Goal: Use online tool/utility

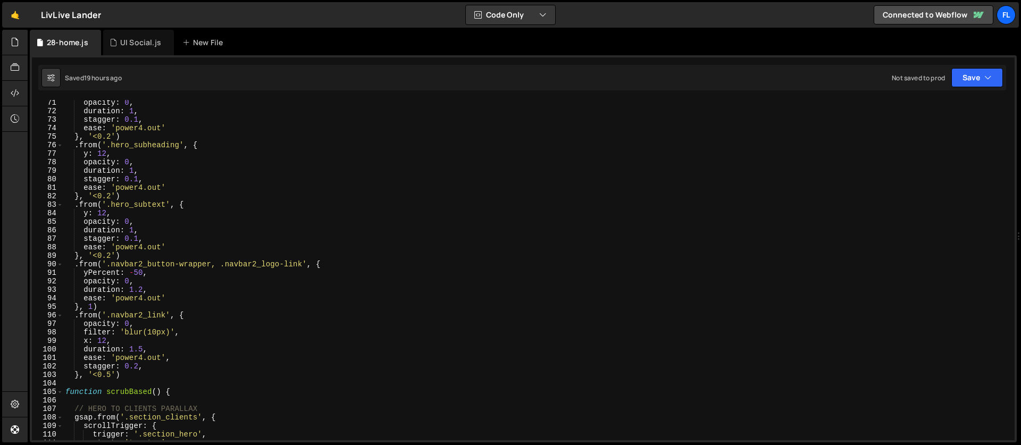
scroll to position [751, 0]
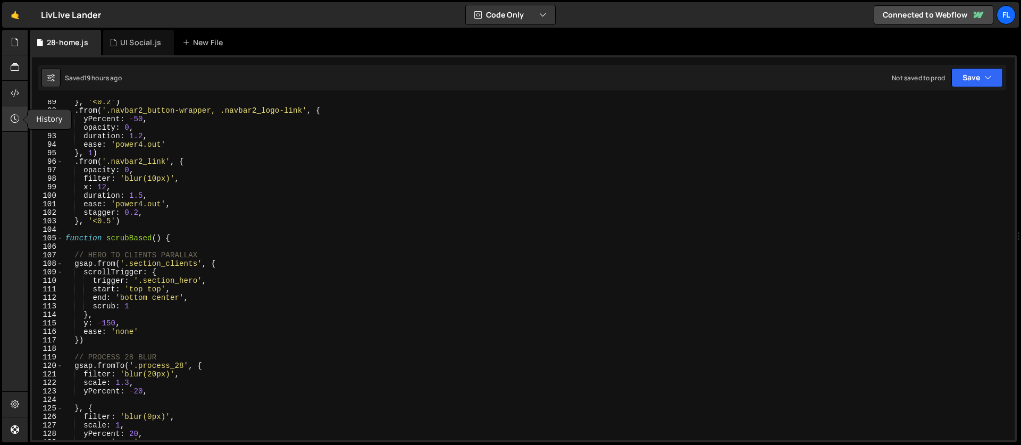
click at [18, 114] on icon at bounding box center [15, 119] width 9 height 12
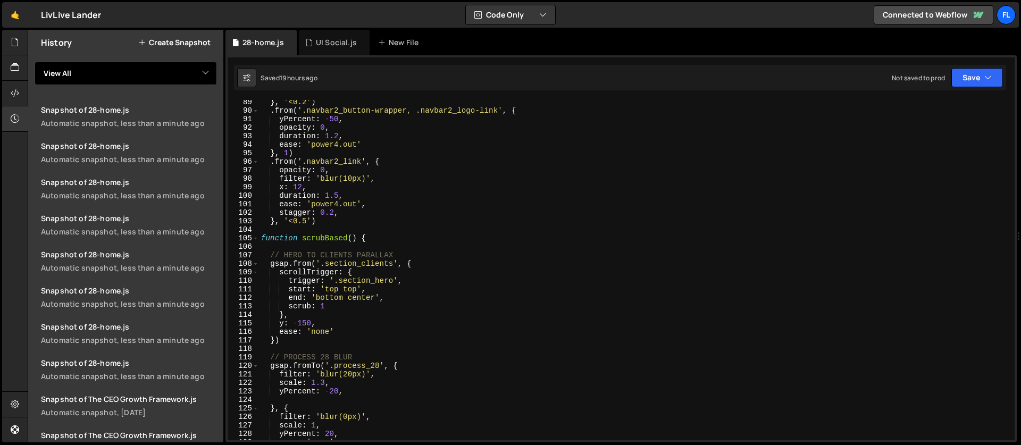
click at [97, 74] on select "View All genba gleam home product The CEO Growth Framework TOS" at bounding box center [126, 73] width 182 height 23
select select "46331"
click at [35, 62] on select "View All genba gleam home product The CEO Growth Framework TOS" at bounding box center [126, 73] width 182 height 23
click at [79, 76] on select "View All genba gleam home product The CEO Growth Framework TOS" at bounding box center [126, 73] width 182 height 23
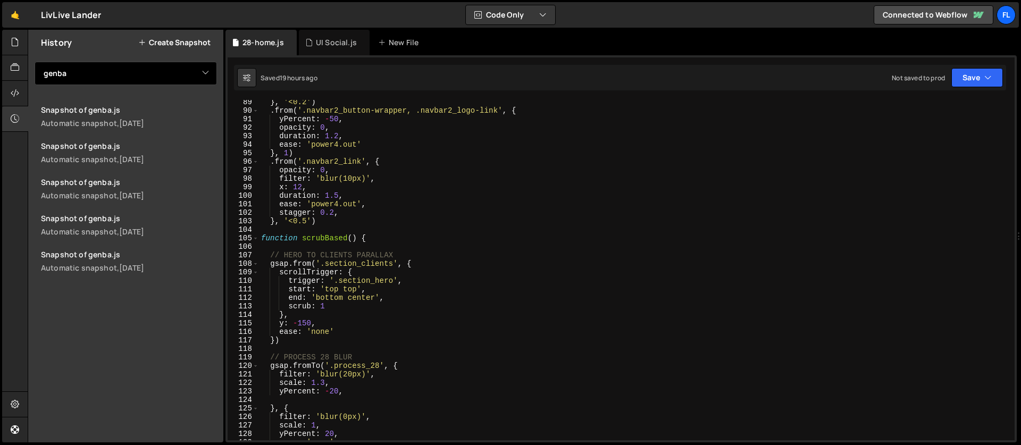
click at [103, 76] on select "View All genba gleam home product The CEO Growth Framework TOS" at bounding box center [126, 73] width 182 height 23
click at [35, 62] on select "View All genba gleam home product The CEO Growth Framework TOS" at bounding box center [126, 73] width 182 height 23
click at [83, 74] on select "View All genba gleam home product The CEO Growth Framework TOS" at bounding box center [126, 73] width 182 height 23
select select "46531"
click at [35, 62] on select "View All genba gleam home product The CEO Growth Framework TOS" at bounding box center [126, 73] width 182 height 23
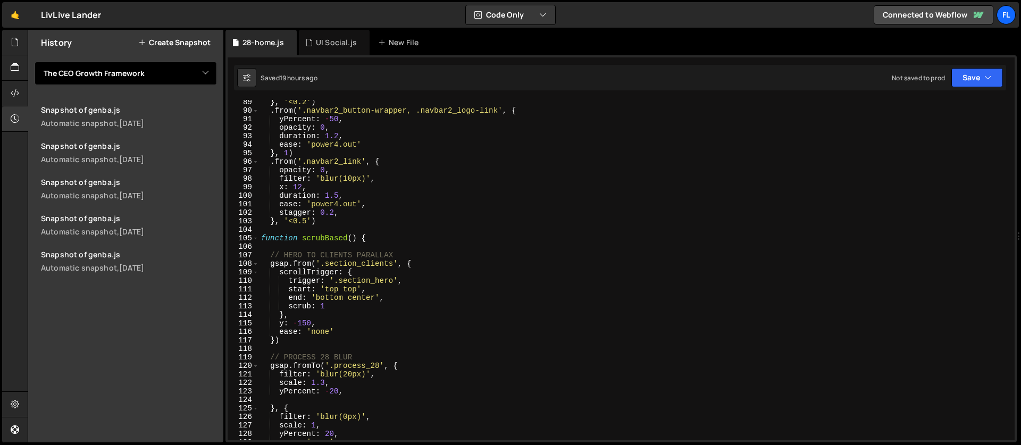
click at [93, 69] on select "View All genba gleam home product The CEO Growth Framework TOS" at bounding box center [126, 73] width 182 height 23
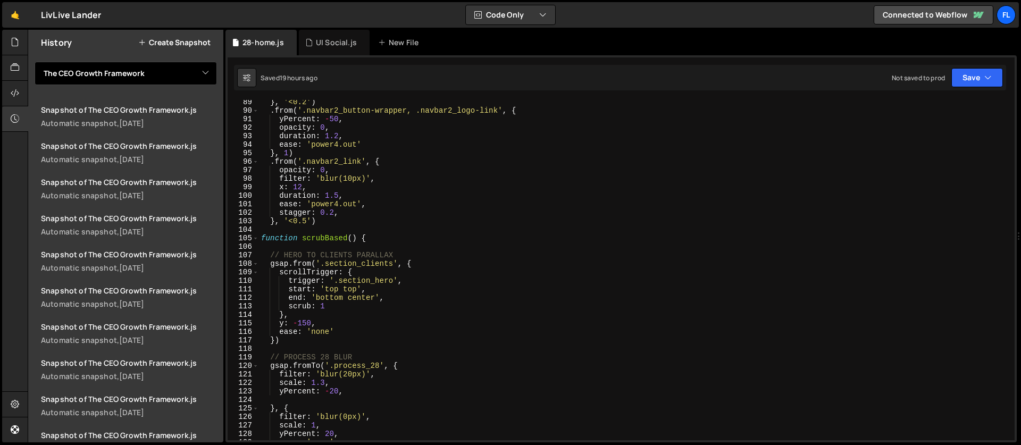
select select
click at [35, 62] on select "View All genba gleam home product The CEO Growth Framework TOS" at bounding box center [126, 73] width 182 height 23
type textarea "}, 1)"
click at [345, 149] on div "} , '<0.2' ) . from ( '.navbar2_button-wrapper, .navbar2_logo-link' , { yPercen…" at bounding box center [732, 276] width 947 height 357
click at [11, 113] on icon at bounding box center [15, 119] width 9 height 12
